Goal: Task Accomplishment & Management: Manage account settings

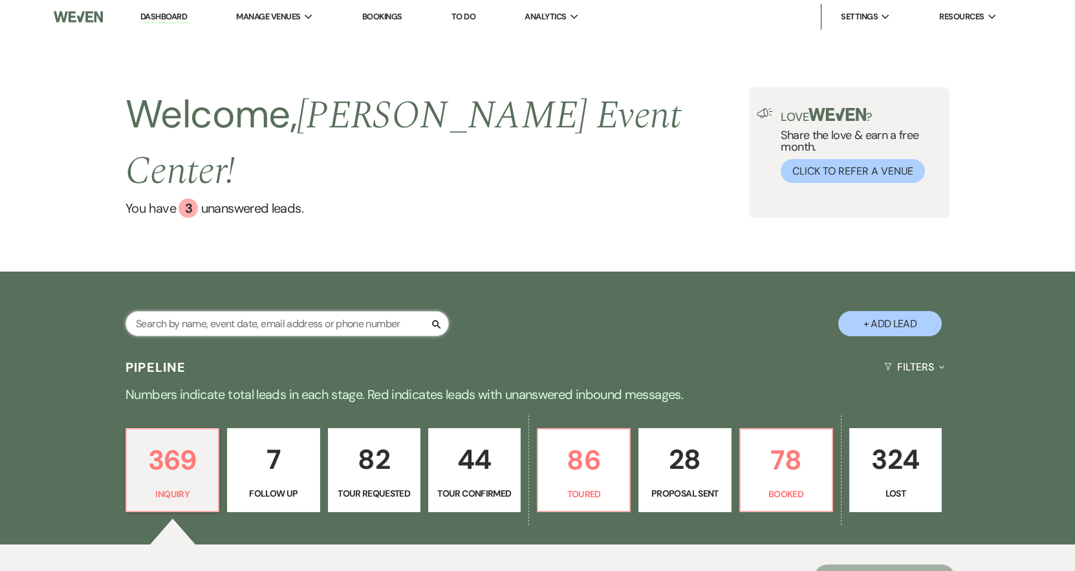
click at [193, 311] on input "text" at bounding box center [287, 323] width 323 height 25
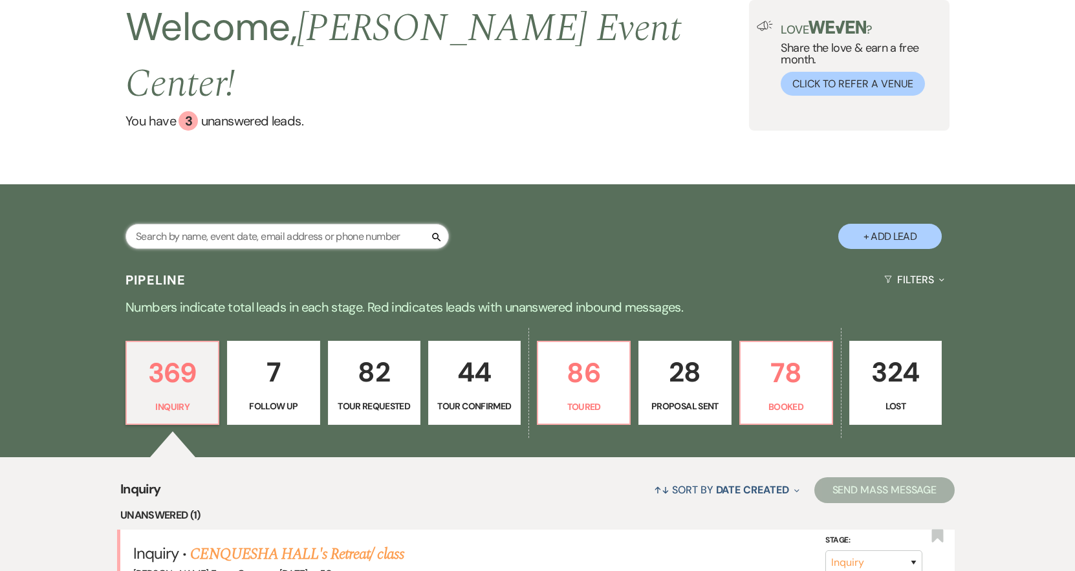
scroll to position [65, 0]
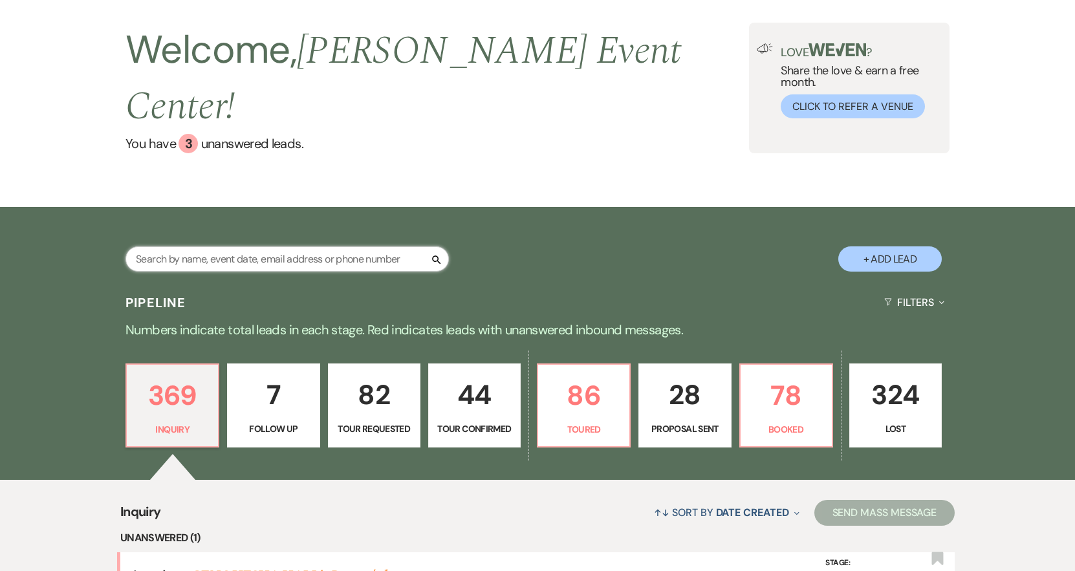
click at [250, 246] on input "text" at bounding box center [287, 258] width 323 height 25
click at [190, 246] on input "text" at bounding box center [287, 258] width 323 height 25
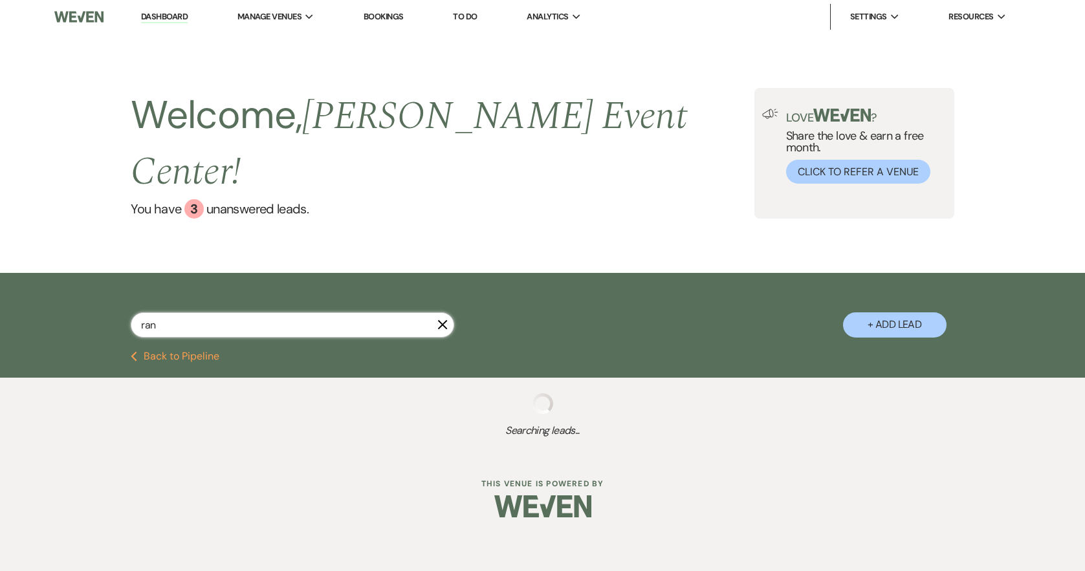
type input "rani"
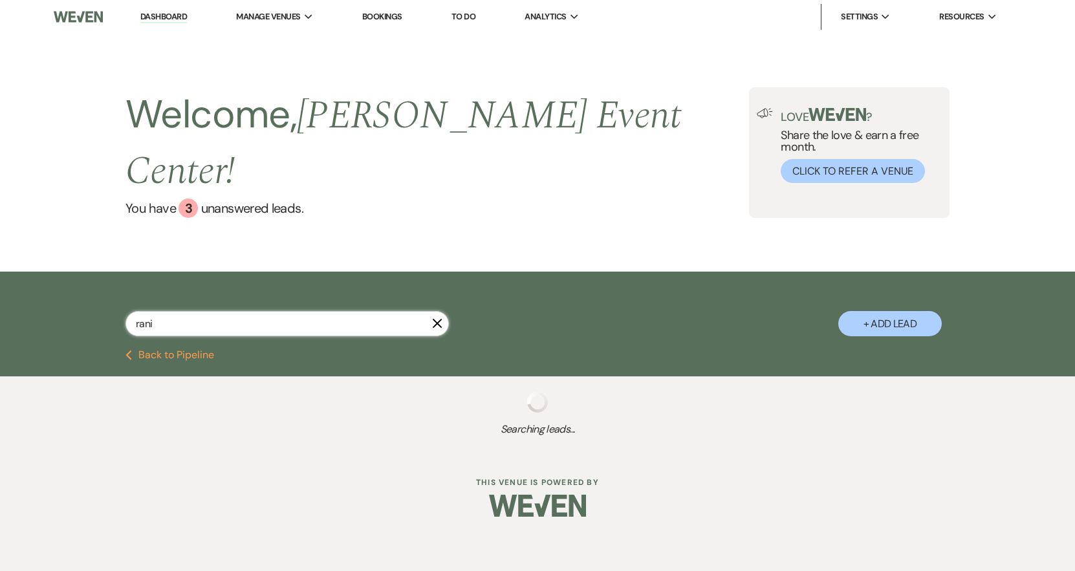
select select "5"
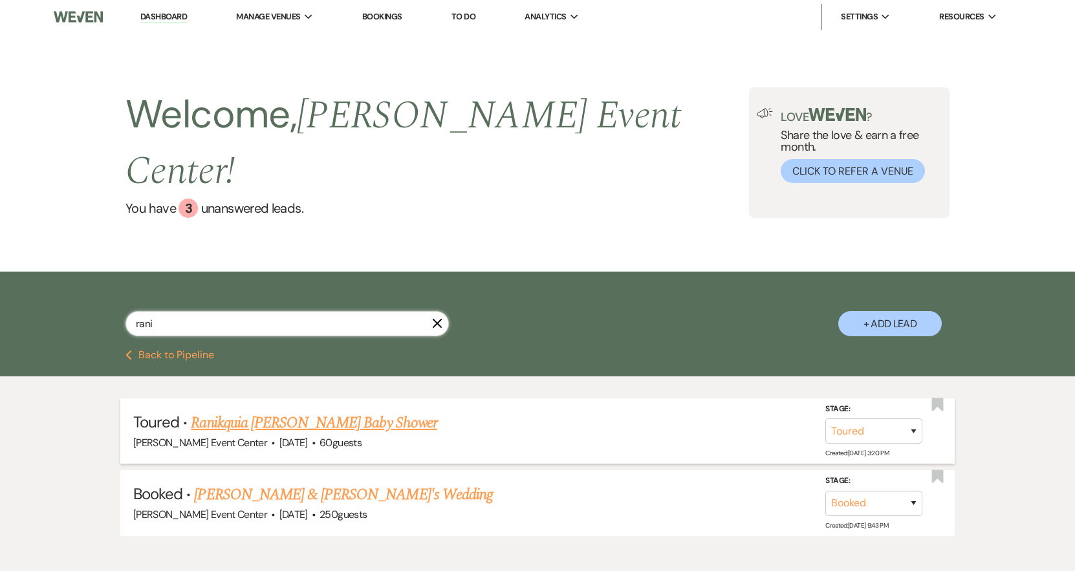
type input "rani"
click at [289, 411] on link "Ranikquia [PERSON_NAME] Baby Shower" at bounding box center [314, 422] width 246 height 23
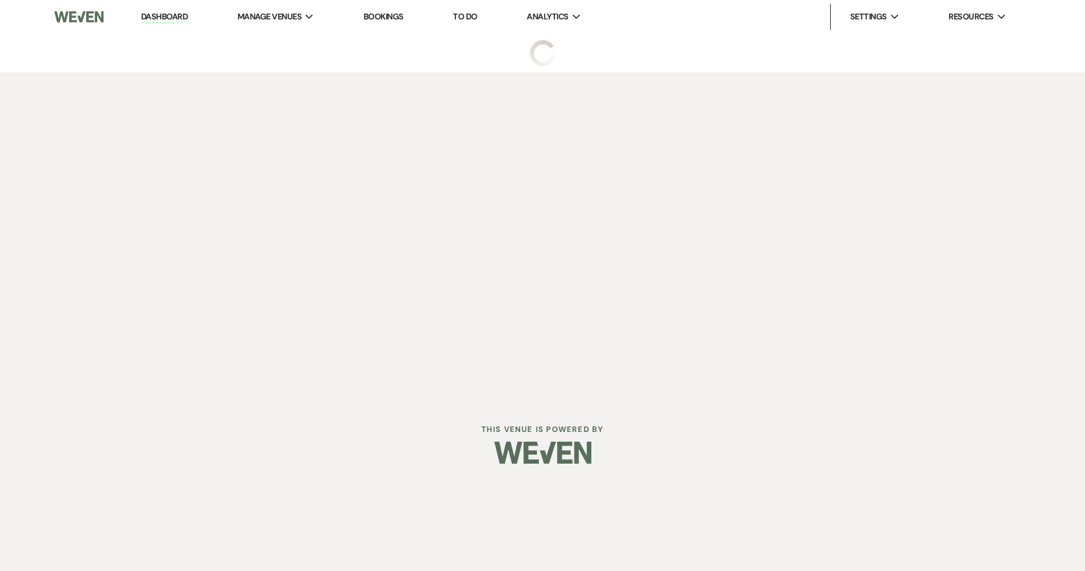
select select "5"
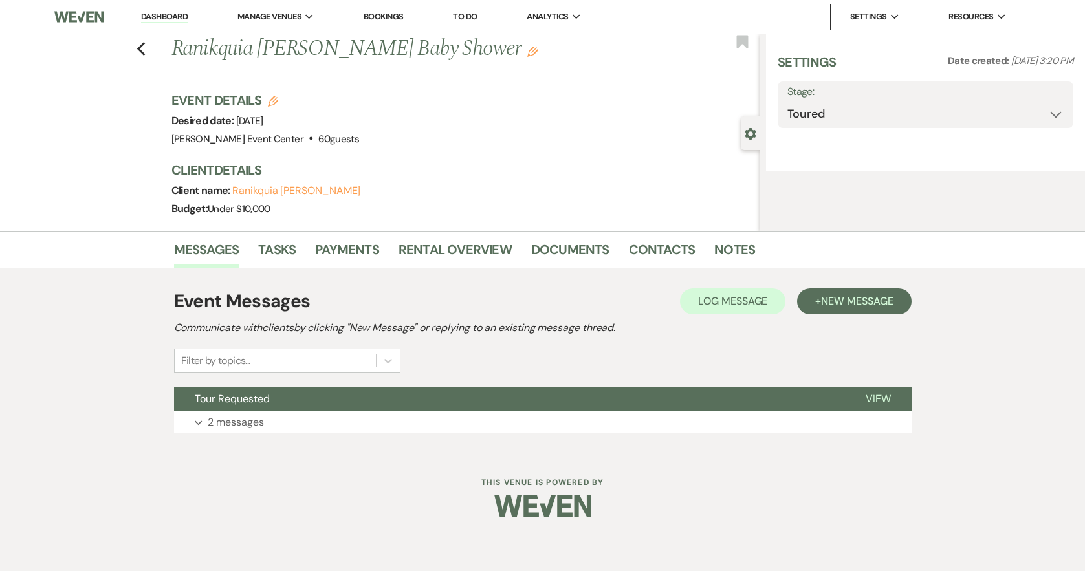
select select "5"
select select "3"
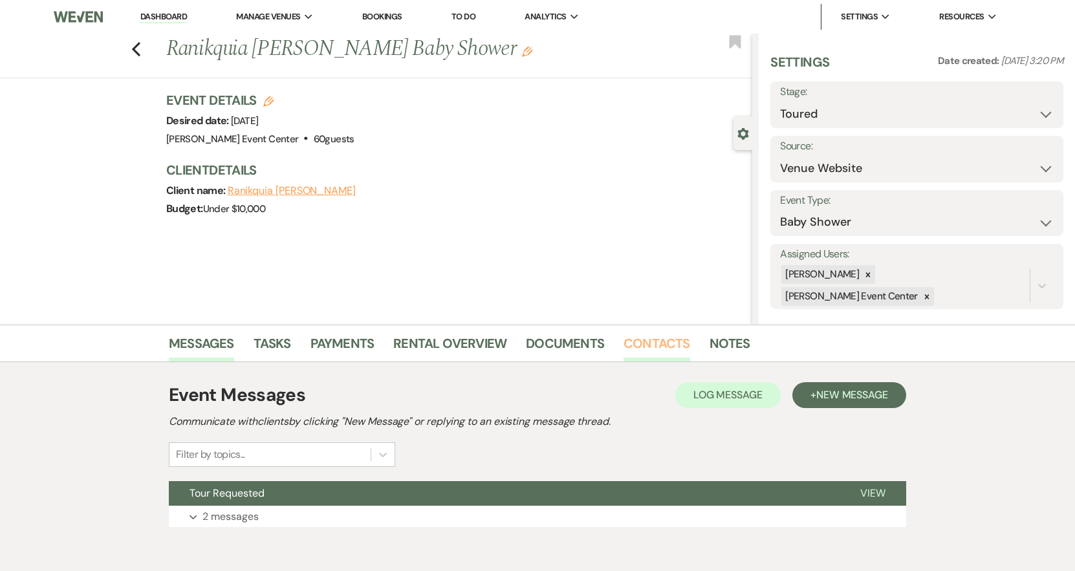
click at [635, 342] on link "Contacts" at bounding box center [657, 347] width 67 height 28
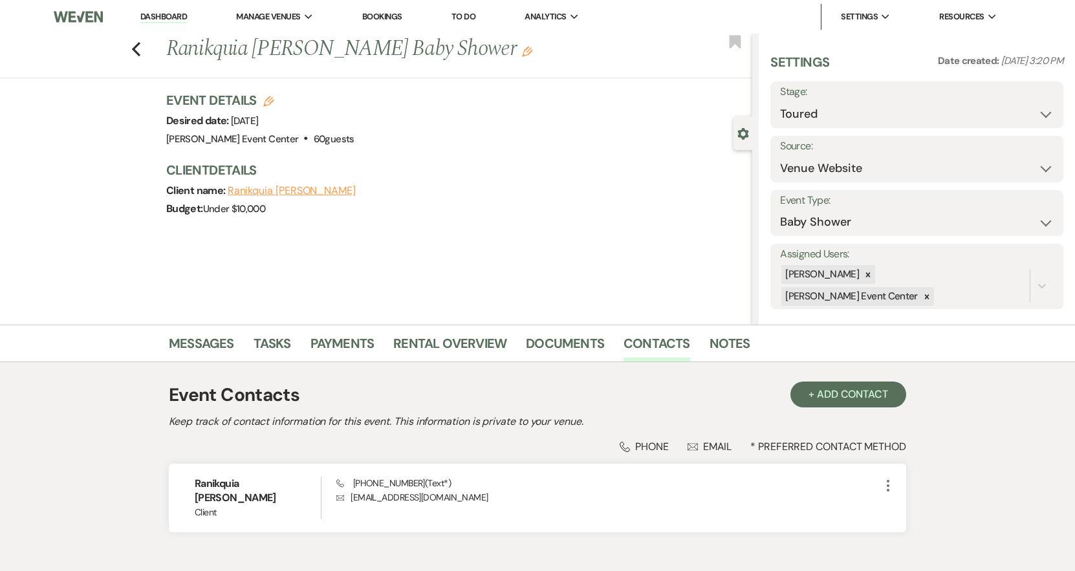
click at [134, 42] on div "Previous Ranikquia [PERSON_NAME] Baby Shower Edit Bookmark" at bounding box center [373, 56] width 759 height 45
click at [139, 46] on icon "Previous" at bounding box center [136, 49] width 10 height 16
select select "5"
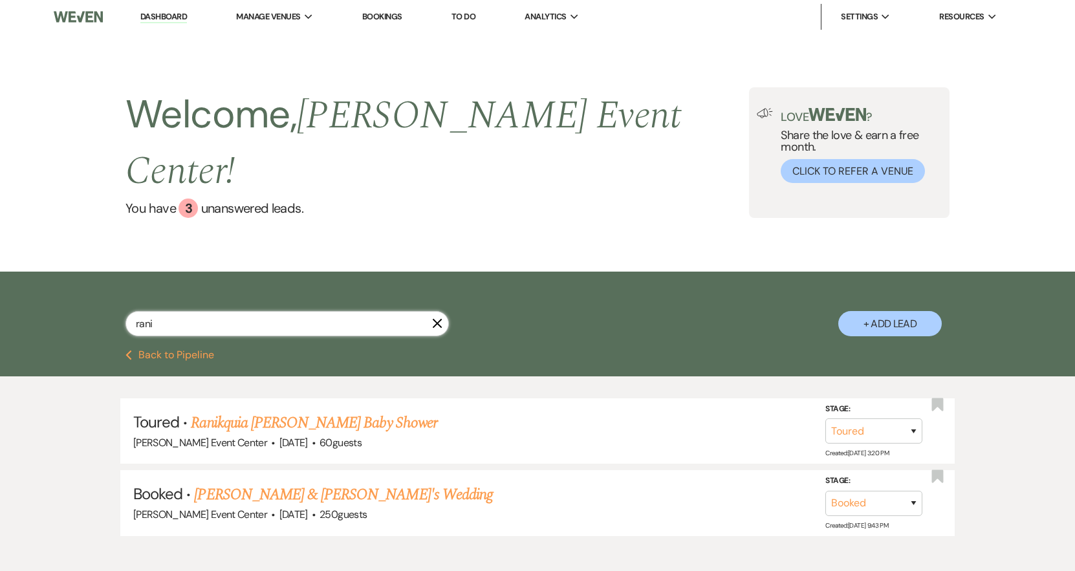
drag, startPoint x: 135, startPoint y: 287, endPoint x: -31, endPoint y: 241, distance: 172.5
click at [0, 241] on html "Dashboard Manage Venues Expand [PERSON_NAME] Event Center Bookings To Do Analyt…" at bounding box center [537, 320] width 1075 height 641
type input "lala"
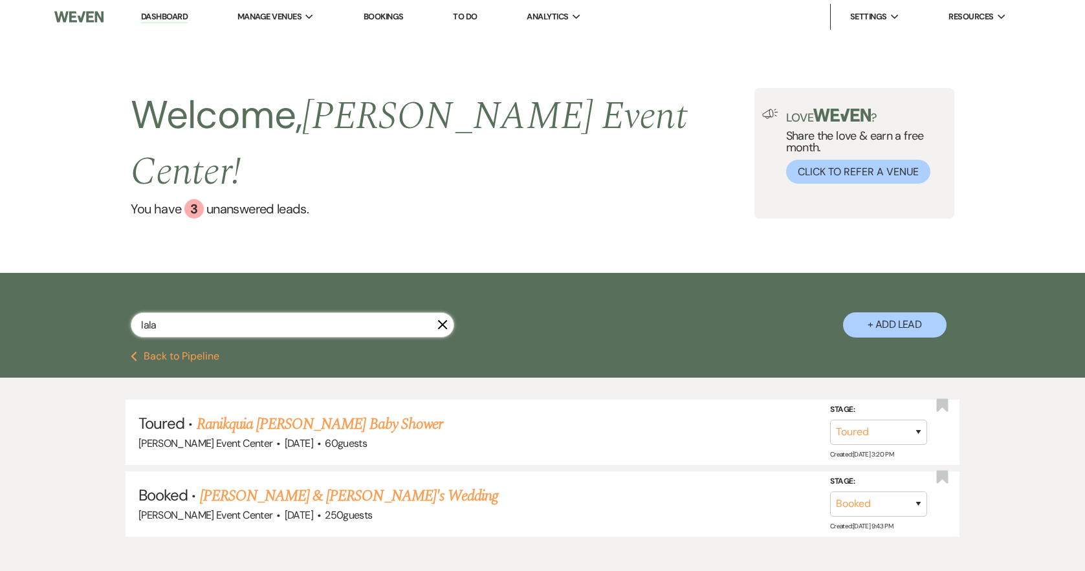
select select "8"
select select "4"
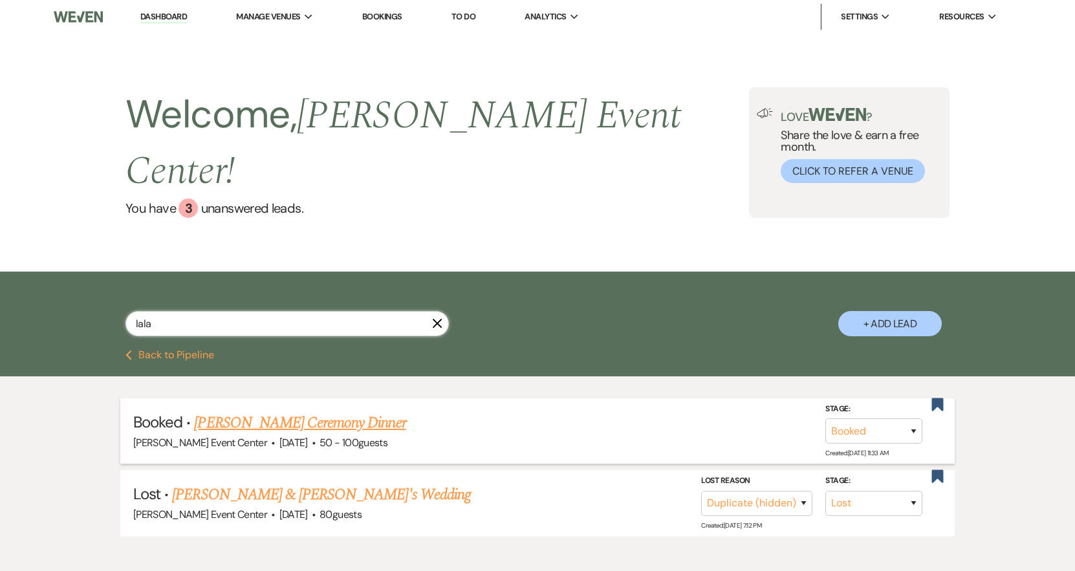
type input "lala"
click at [334, 411] on link "[PERSON_NAME] Ceremony Dinner" at bounding box center [300, 422] width 212 height 23
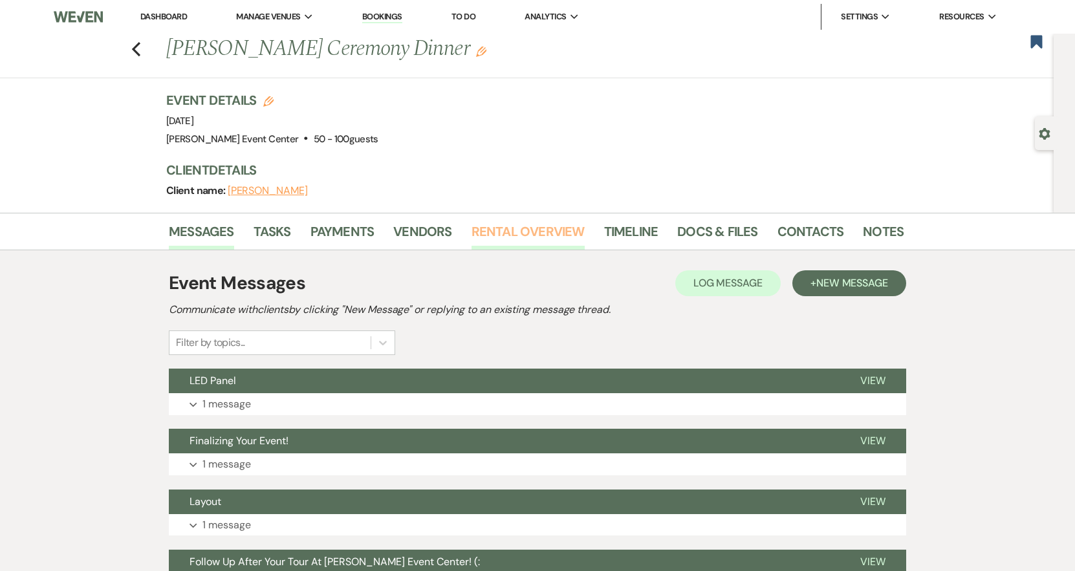
click at [515, 224] on link "Rental Overview" at bounding box center [528, 235] width 113 height 28
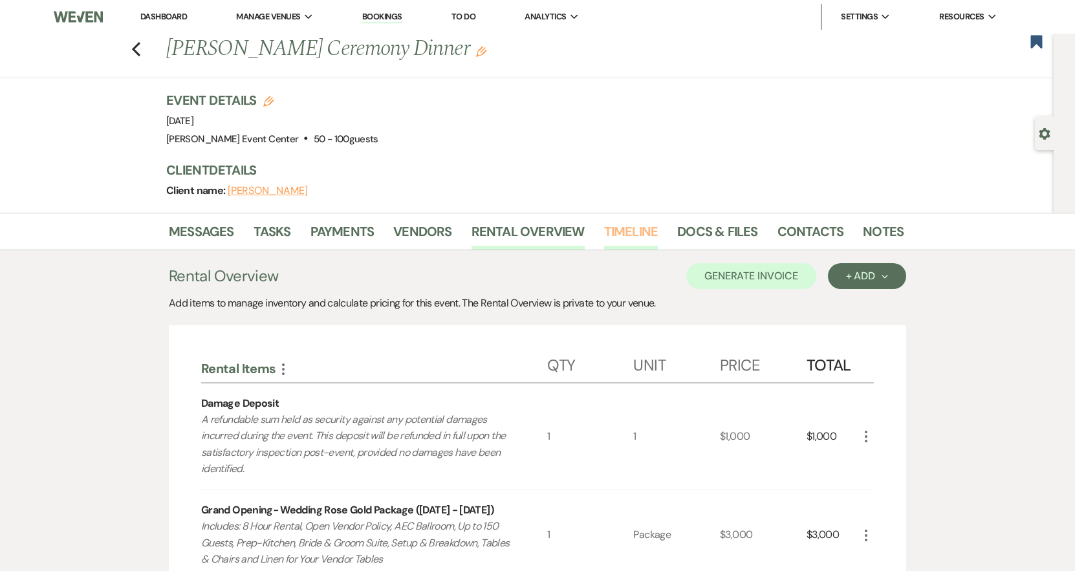
click at [614, 235] on link "Timeline" at bounding box center [631, 235] width 54 height 28
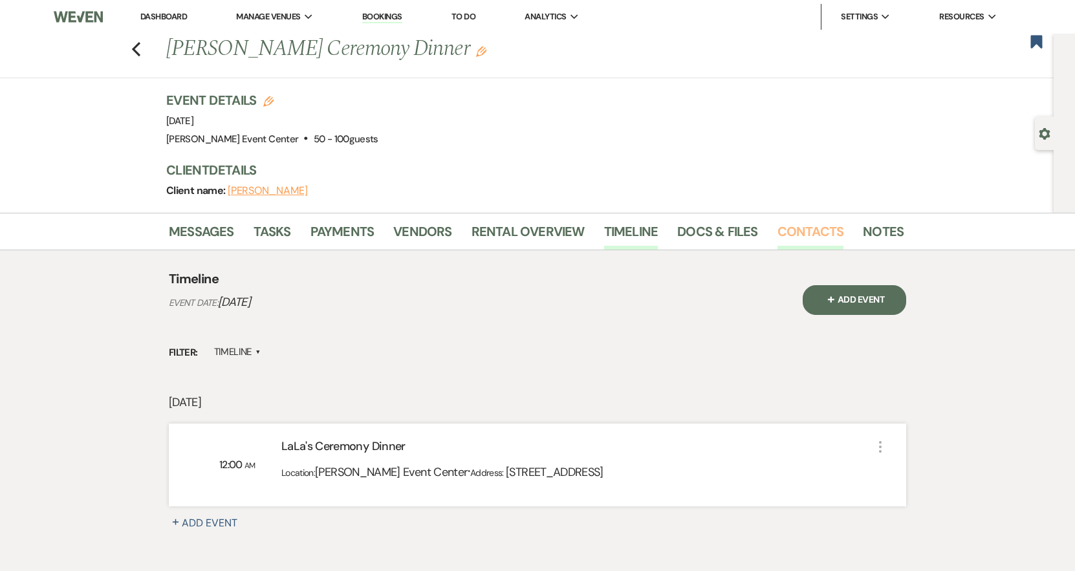
click at [794, 229] on link "Contacts" at bounding box center [811, 235] width 67 height 28
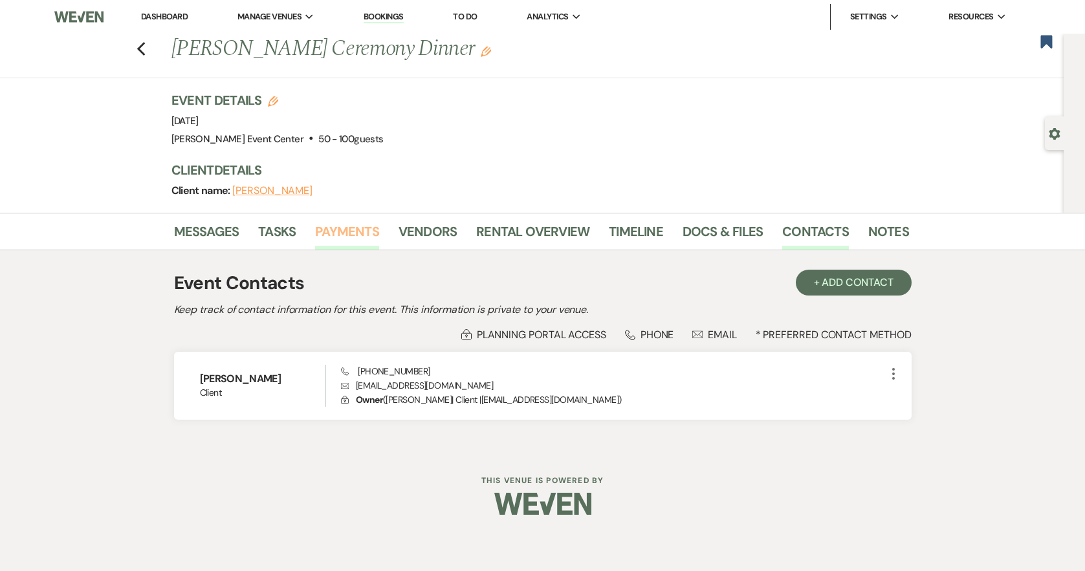
click at [356, 229] on link "Payments" at bounding box center [347, 235] width 64 height 28
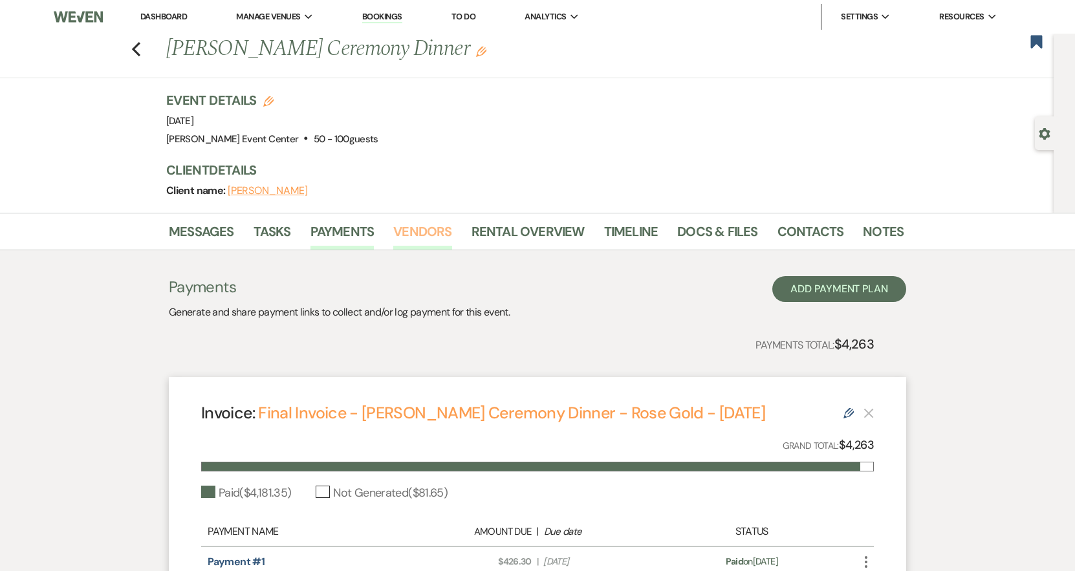
click at [433, 228] on link "Vendors" at bounding box center [422, 235] width 58 height 28
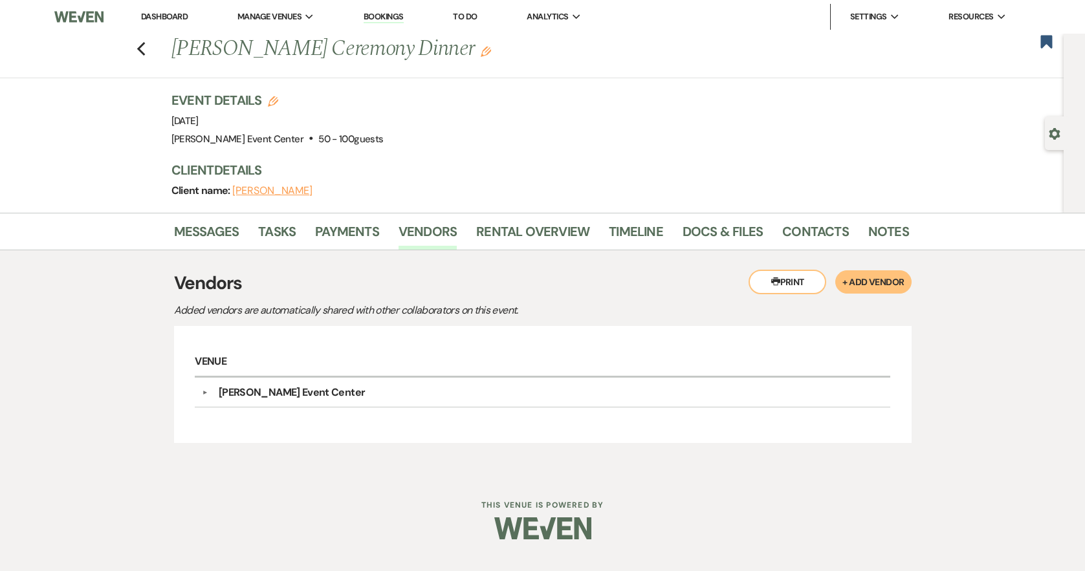
click at [287, 387] on div "[PERSON_NAME] Event Center" at bounding box center [292, 393] width 146 height 16
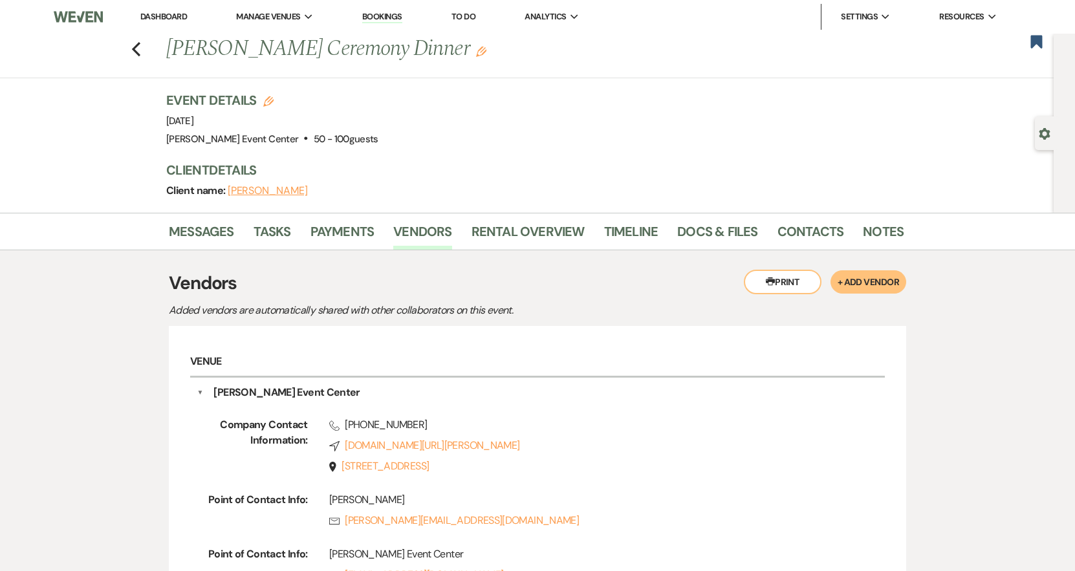
click at [294, 228] on li "Tasks" at bounding box center [282, 234] width 57 height 31
click at [288, 234] on link "Tasks" at bounding box center [273, 235] width 38 height 28
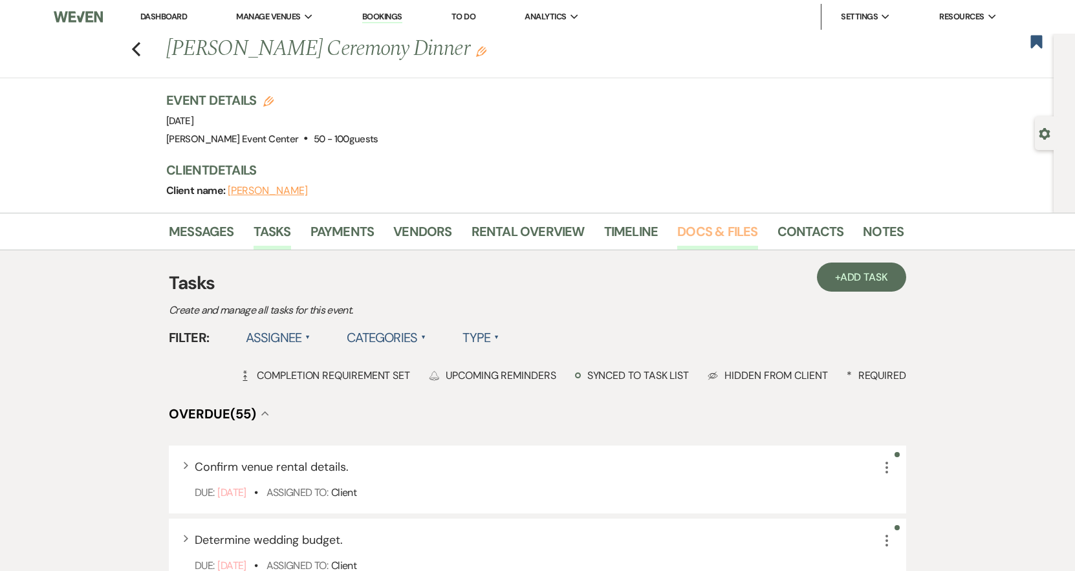
click at [699, 230] on link "Docs & Files" at bounding box center [717, 235] width 80 height 28
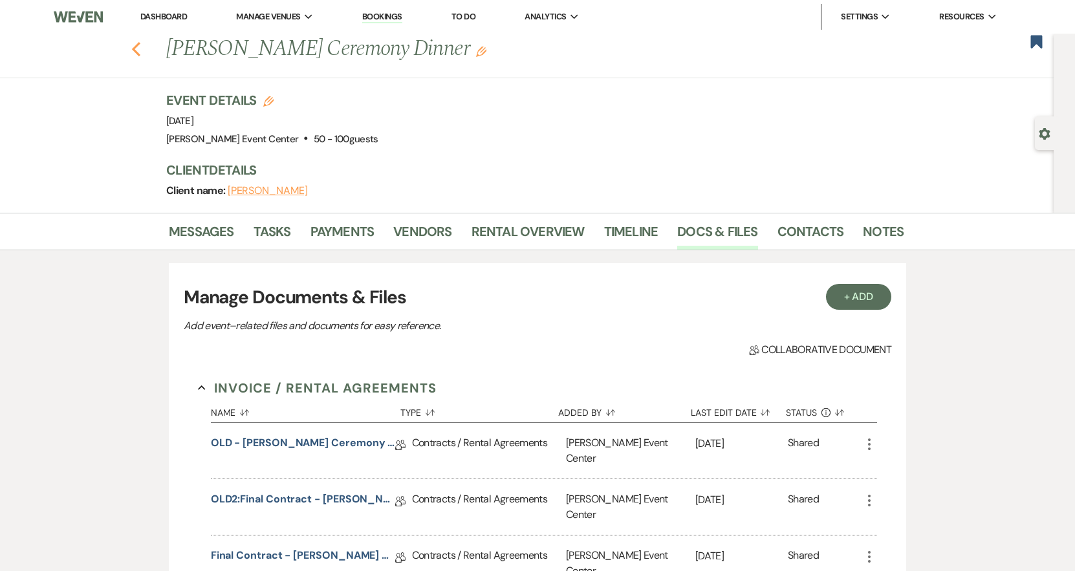
click at [141, 52] on icon "Previous" at bounding box center [136, 49] width 10 height 16
select select "8"
select select "4"
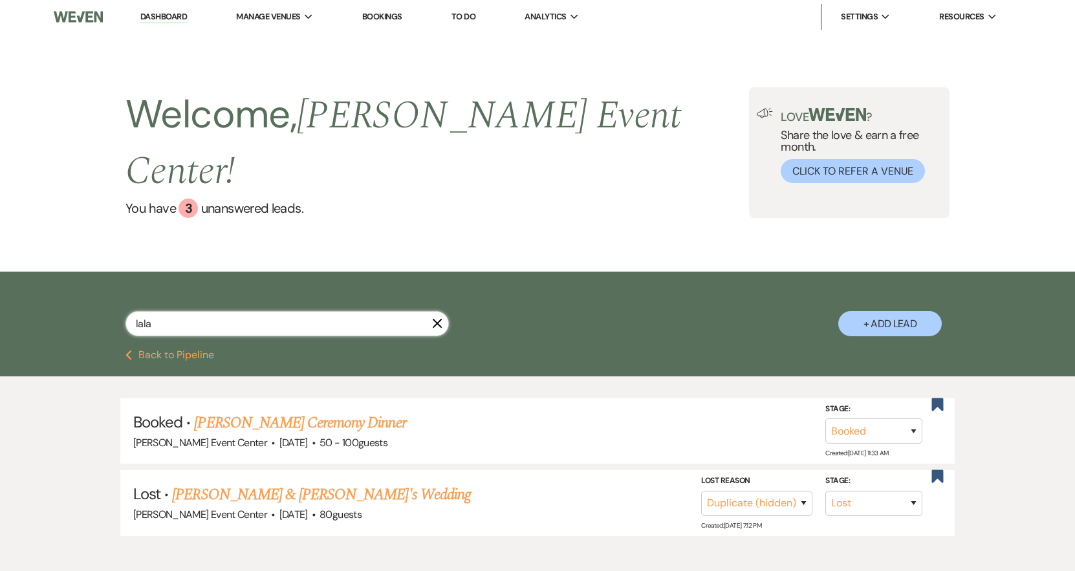
drag, startPoint x: 154, startPoint y: 285, endPoint x: 5, endPoint y: 268, distance: 150.4
click at [43, 278] on div "[PERSON_NAME] + Add Lead" at bounding box center [537, 311] width 1075 height 78
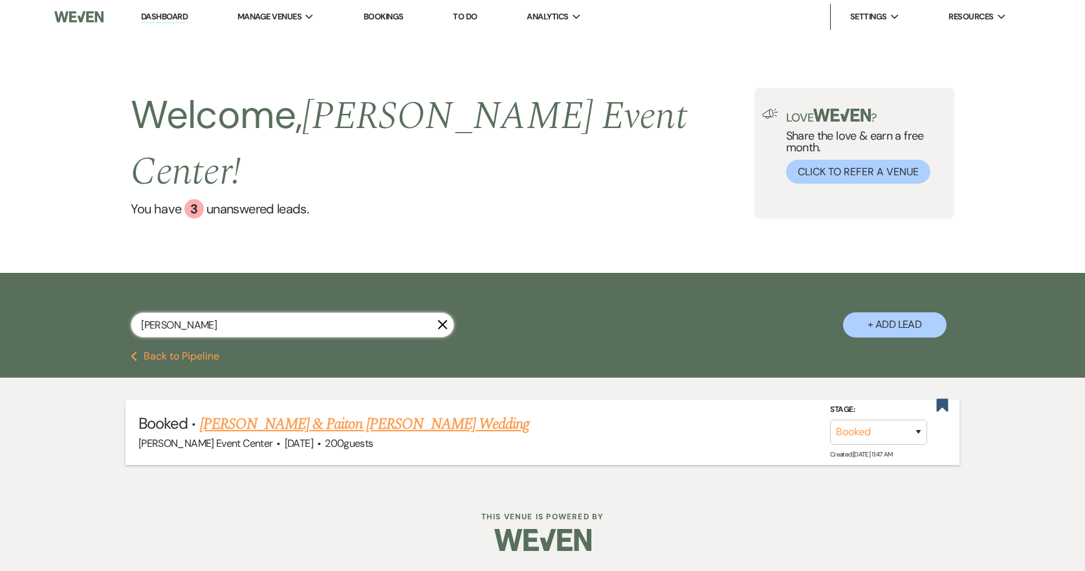
type input "[PERSON_NAME]"
click at [279, 413] on link "[PERSON_NAME] & Paiton [PERSON_NAME] Wedding" at bounding box center [365, 424] width 330 height 23
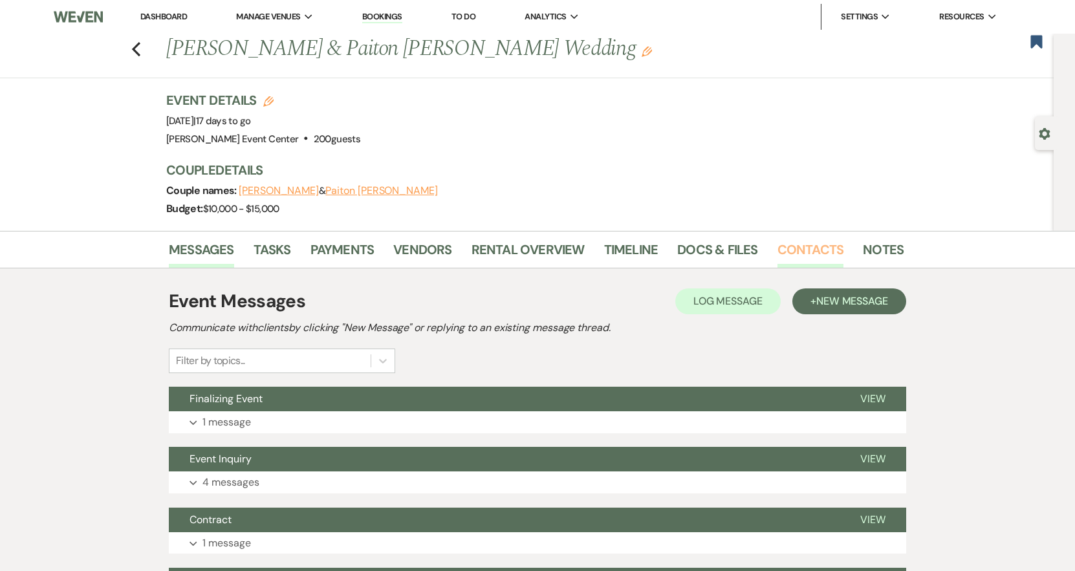
click at [796, 250] on link "Contacts" at bounding box center [811, 253] width 67 height 28
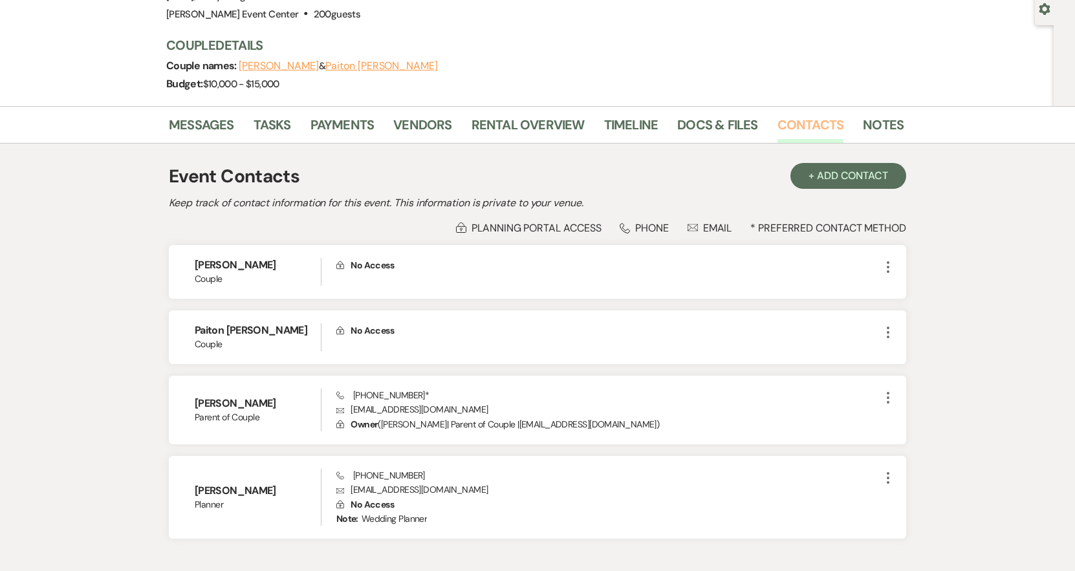
scroll to position [13, 0]
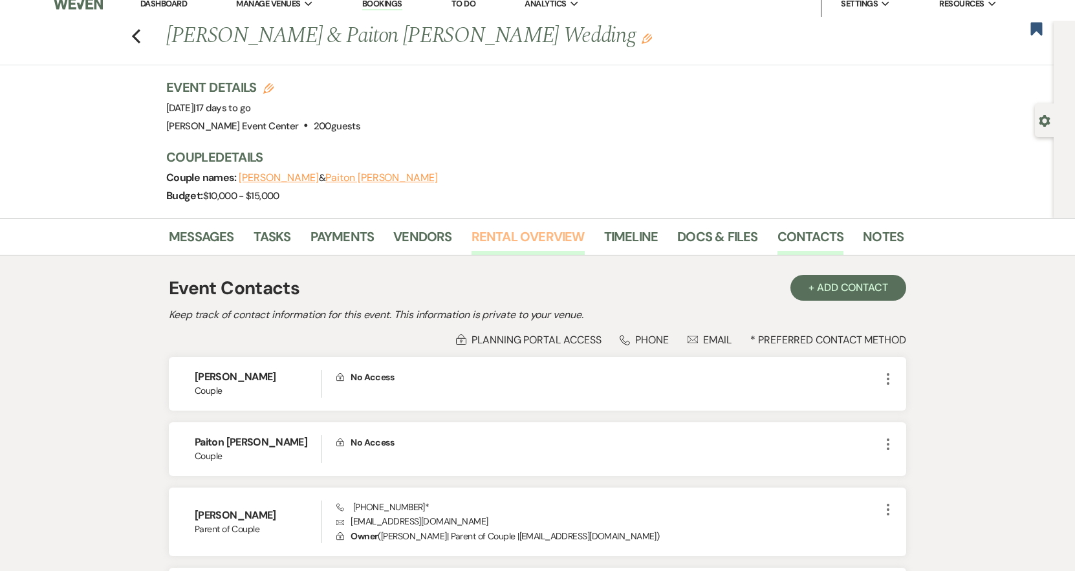
click at [567, 237] on link "Rental Overview" at bounding box center [528, 240] width 113 height 28
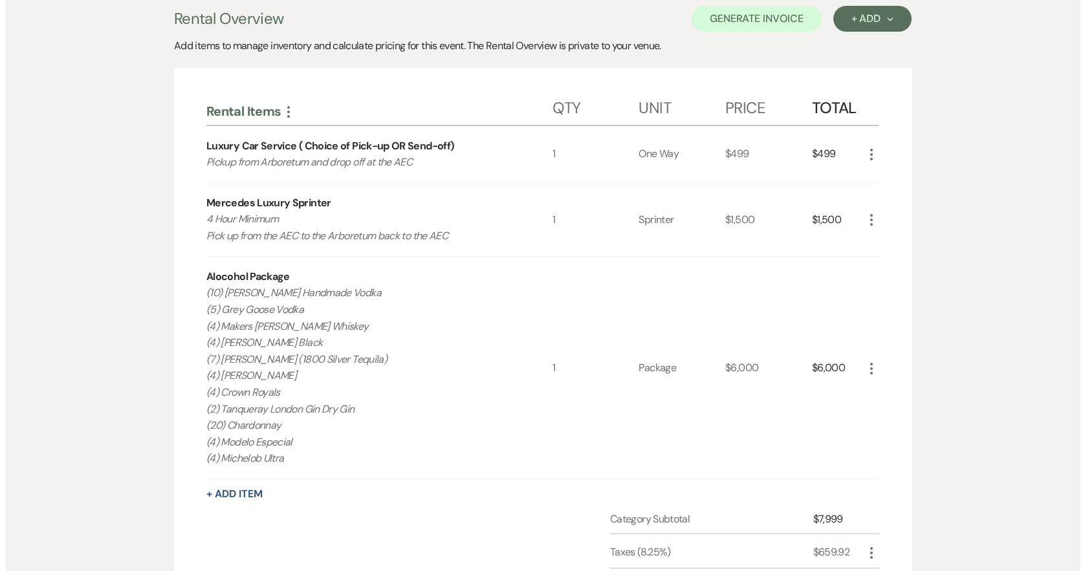
scroll to position [388, 0]
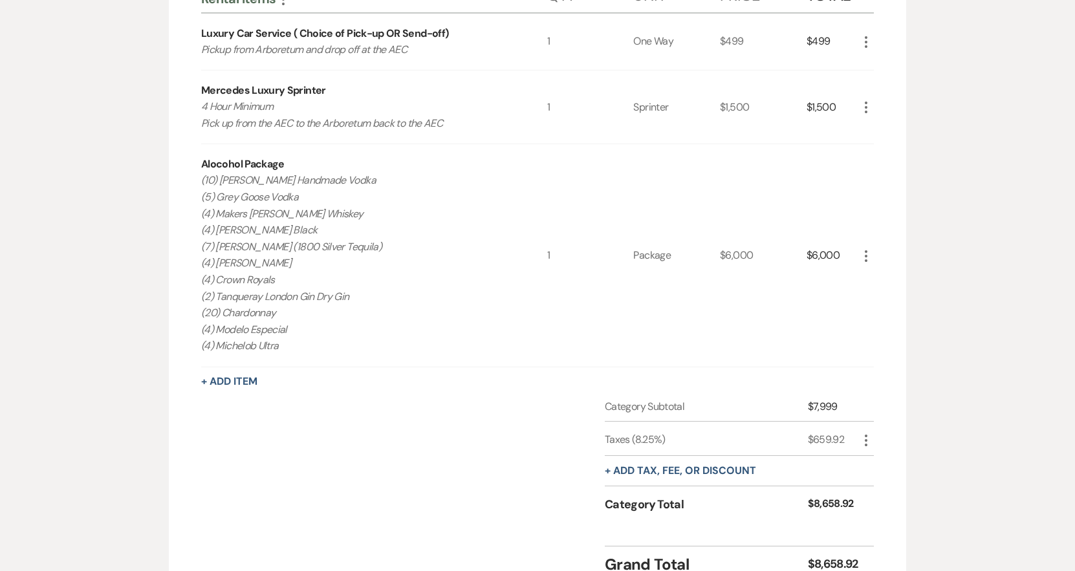
click at [866, 259] on use "button" at bounding box center [866, 256] width 3 height 12
click at [873, 274] on button "Pencil Edit" at bounding box center [891, 281] width 67 height 21
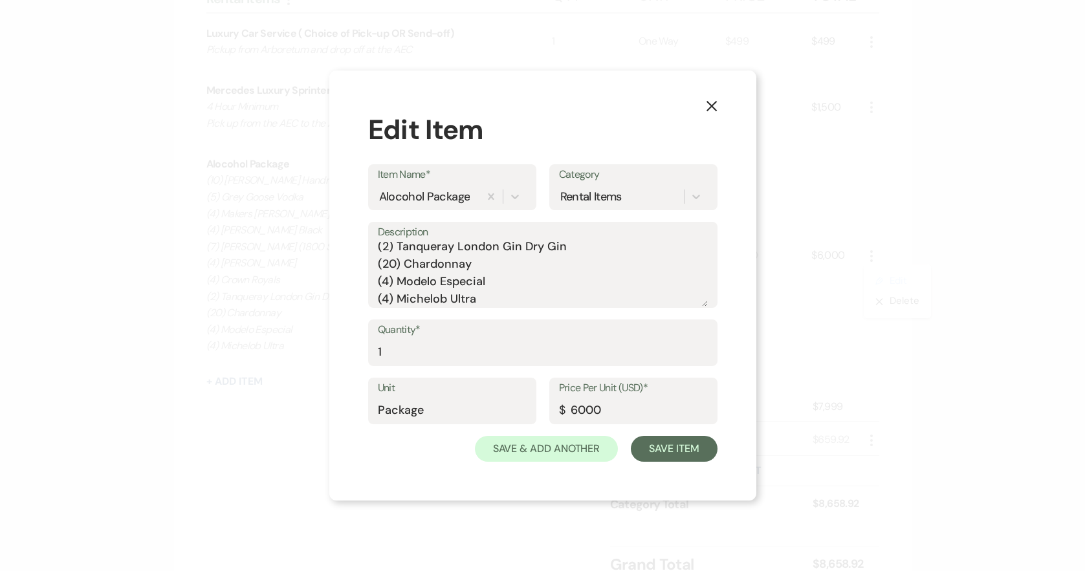
scroll to position [127, 0]
click at [499, 294] on textarea "(10) [PERSON_NAME] Handmade Vodka (5) Grey Goose Vodka (4) Makers [PERSON_NAME]…" at bounding box center [543, 274] width 330 height 65
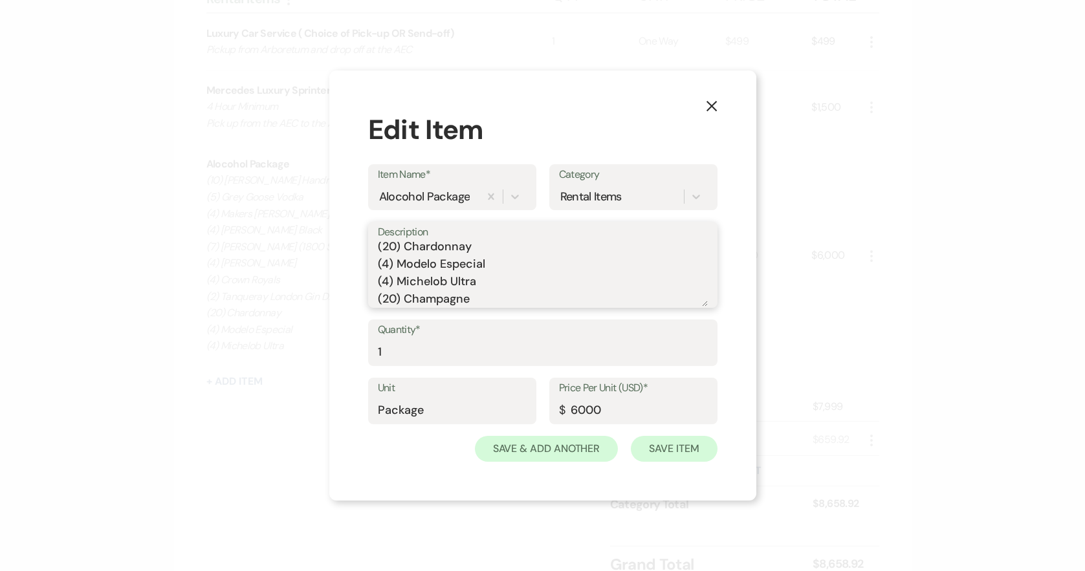
type textarea "(10) [PERSON_NAME] Handmade Vodka (5) Grey Goose Vodka (4) Makers [PERSON_NAME]…"
click at [655, 446] on button "Save Item" at bounding box center [674, 449] width 86 height 26
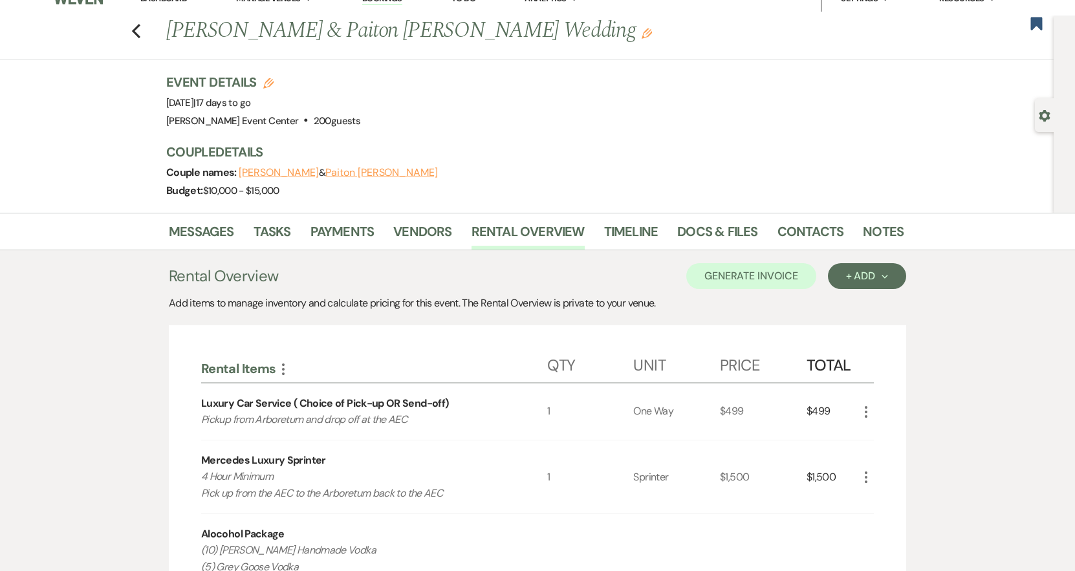
scroll to position [0, 0]
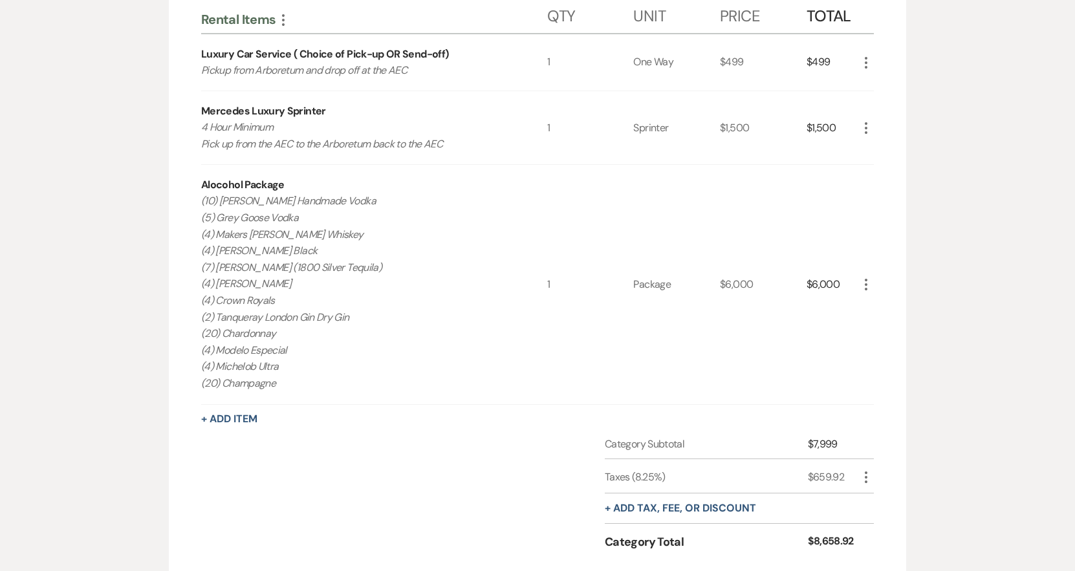
scroll to position [388, 0]
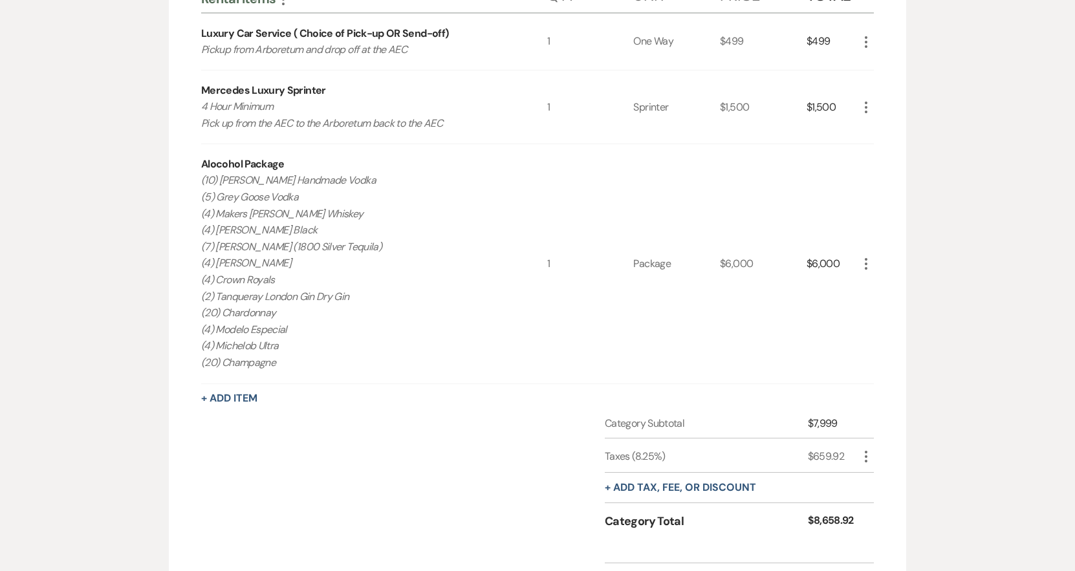
drag, startPoint x: 292, startPoint y: 369, endPoint x: 180, endPoint y: 186, distance: 214.6
click at [180, 186] on div "Rental Items More Qty Unit Price Total Luxury Car Service ( Choice of Pick-up O…" at bounding box center [537, 283] width 737 height 656
copy p "(10) [PERSON_NAME] Handmade Vodka (5) Grey Goose Vodka (4) Makers [PERSON_NAME]…"
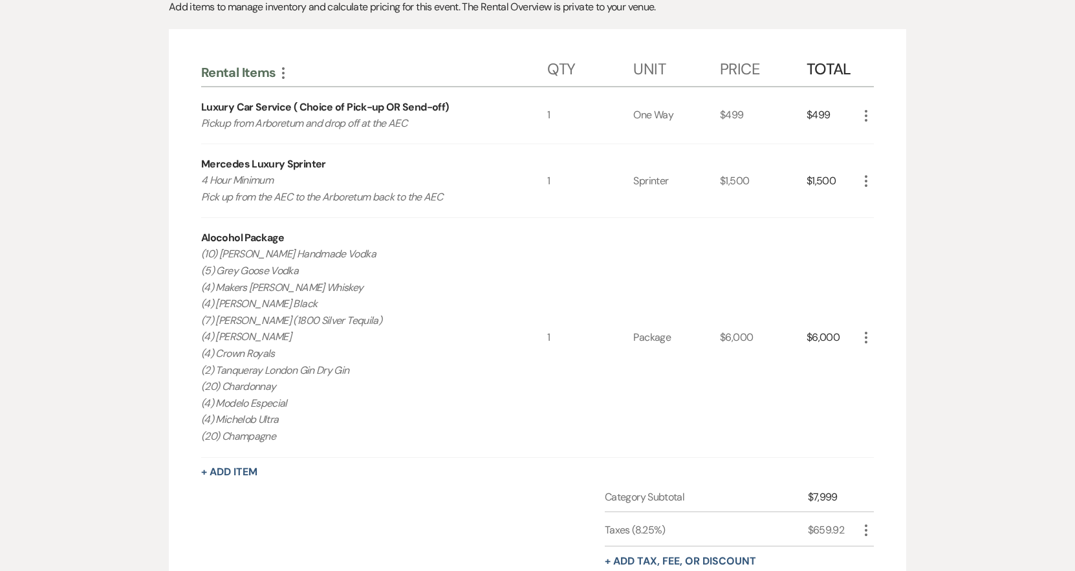
scroll to position [194, 0]
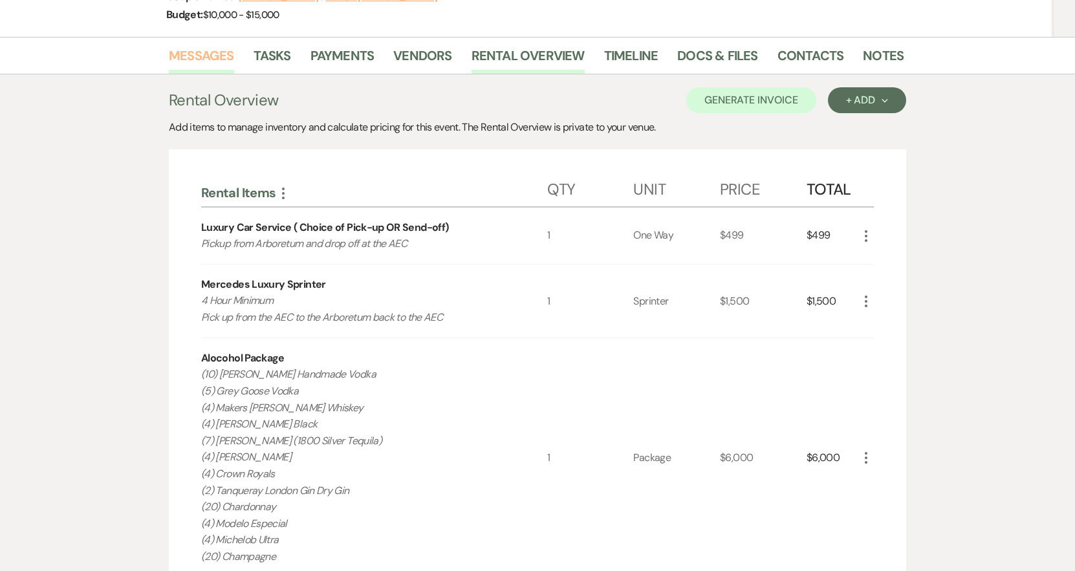
click at [182, 56] on link "Messages" at bounding box center [201, 59] width 65 height 28
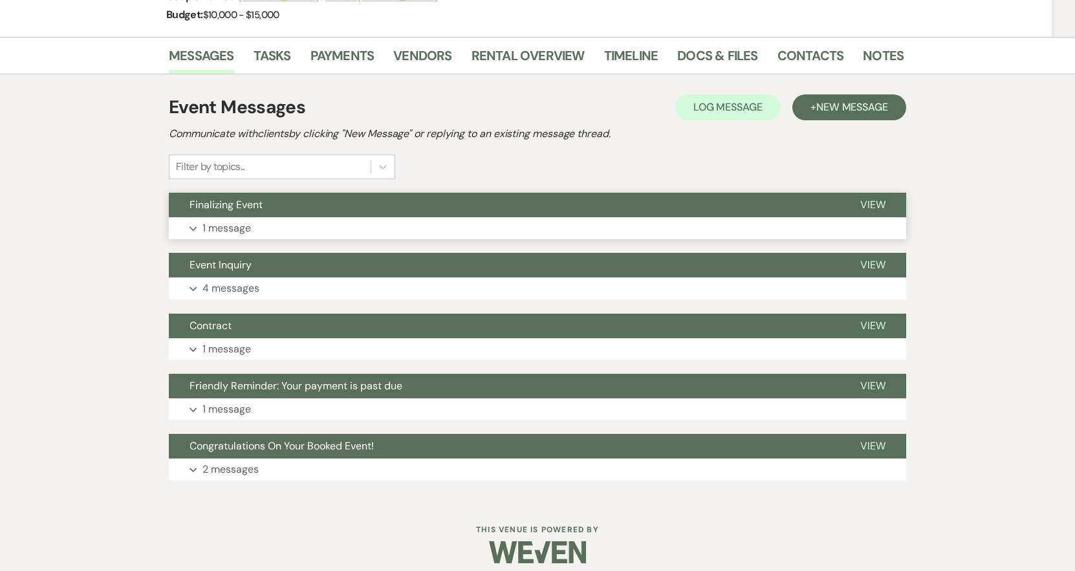
click at [226, 233] on p "1 message" at bounding box center [226, 228] width 49 height 17
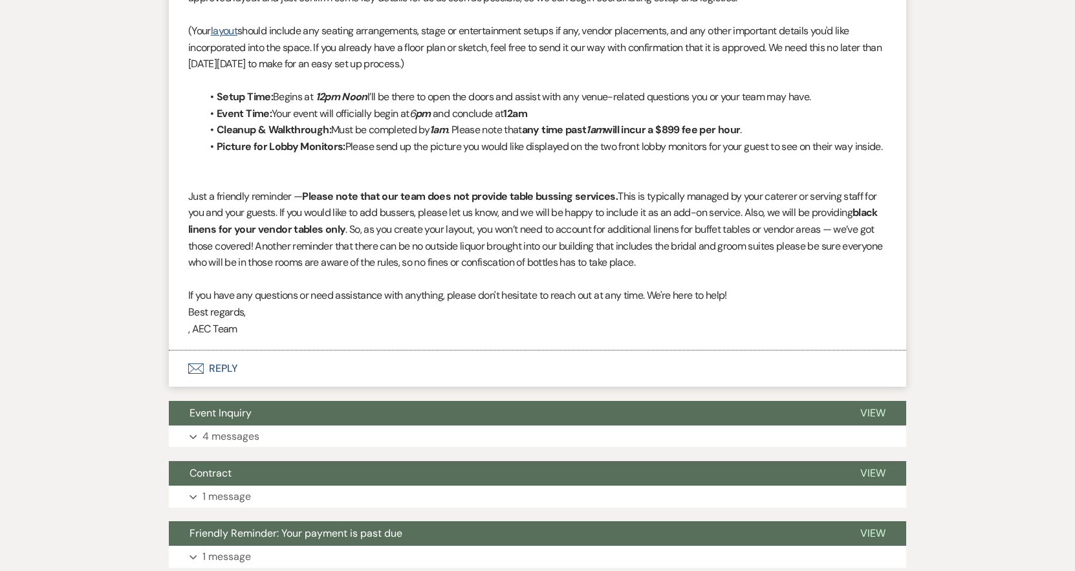
scroll to position [518, 0]
click at [235, 425] on button "Event Inquiry" at bounding box center [504, 412] width 671 height 25
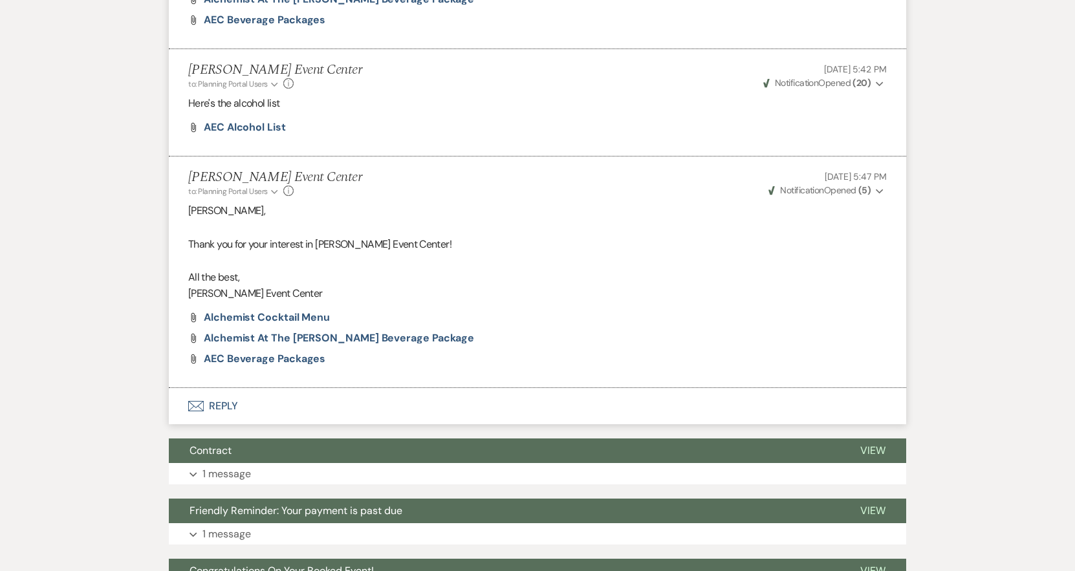
scroll to position [1699, 0]
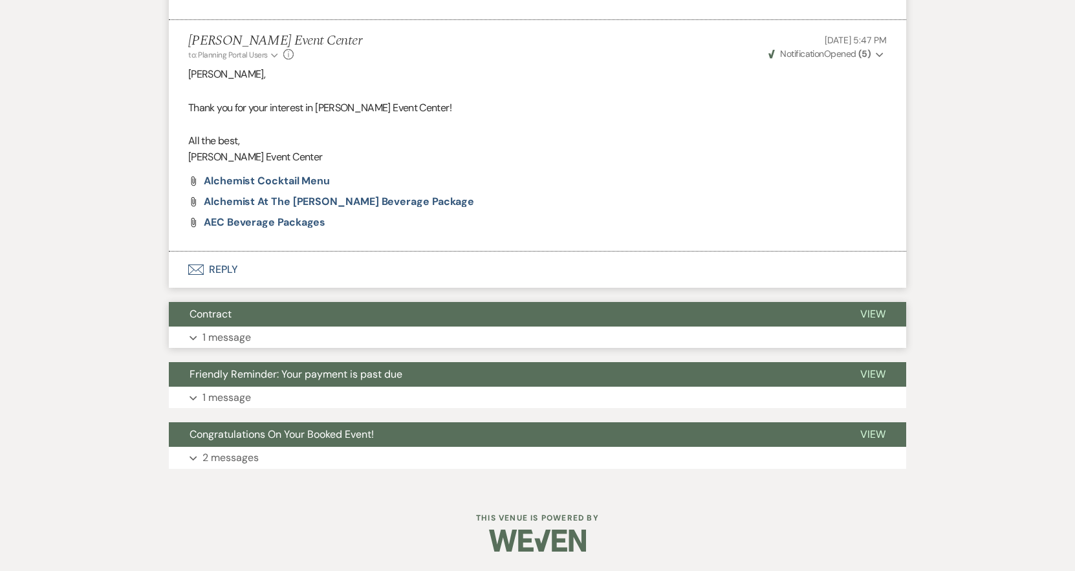
click at [219, 332] on p "1 message" at bounding box center [226, 337] width 49 height 17
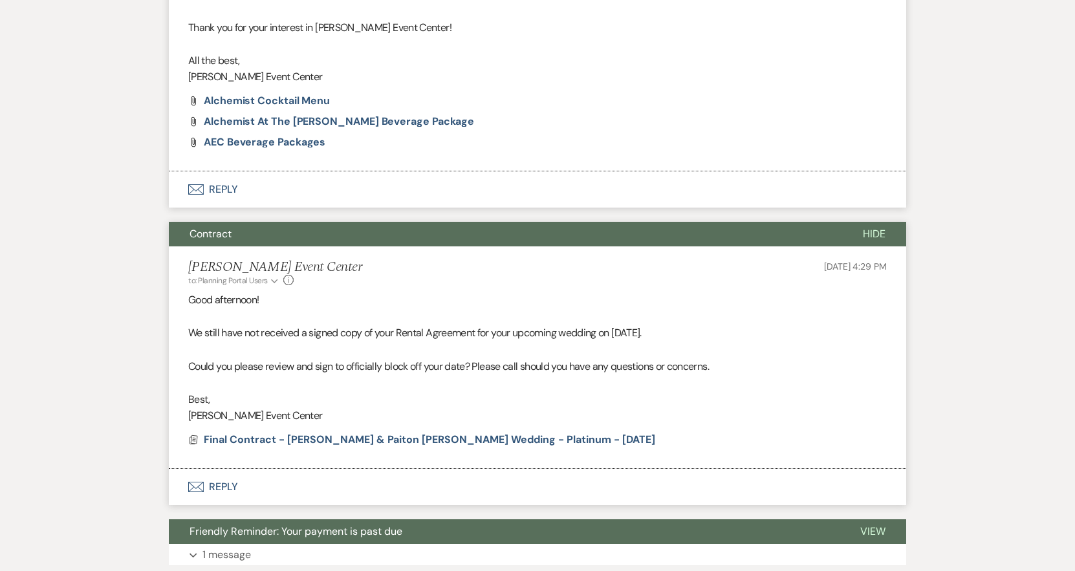
scroll to position [1937, 0]
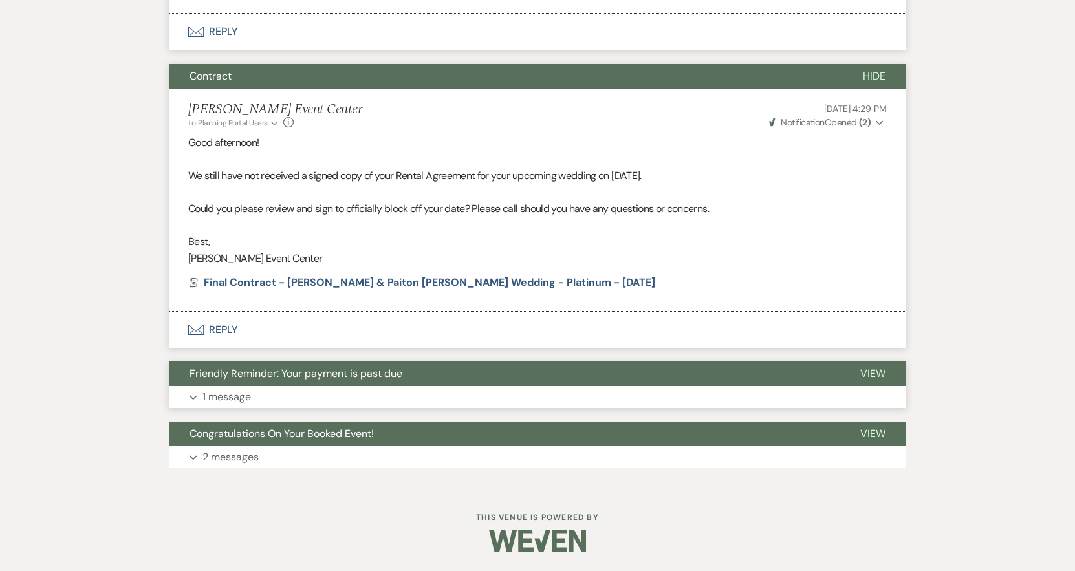
click at [227, 389] on p "1 message" at bounding box center [226, 397] width 49 height 17
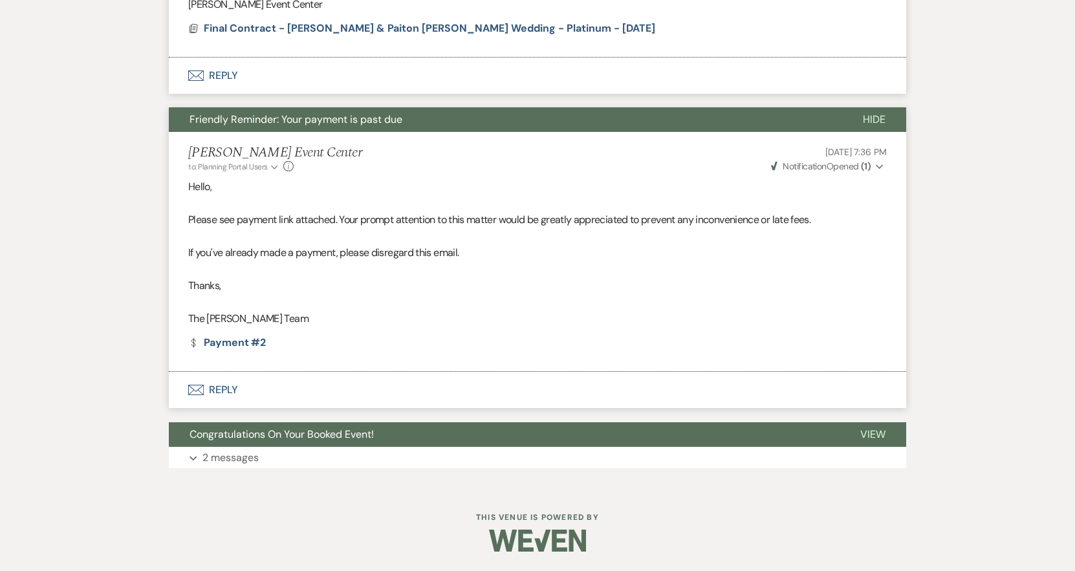
scroll to position [2192, 0]
click at [234, 441] on button "Congratulations On Your Booked Event!" at bounding box center [504, 434] width 671 height 25
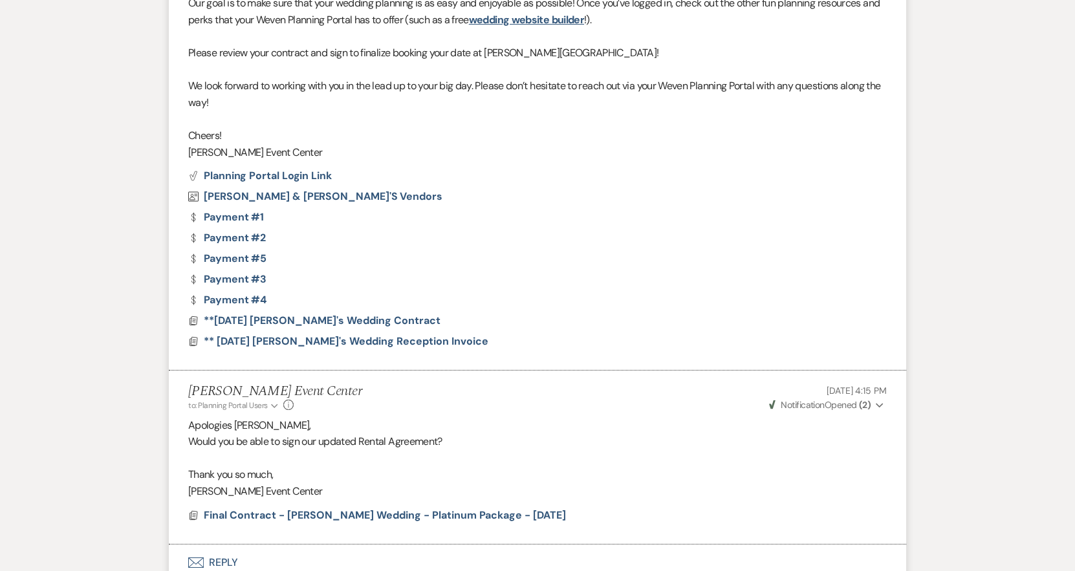
scroll to position [2904, 0]
